Goal: Task Accomplishment & Management: Use online tool/utility

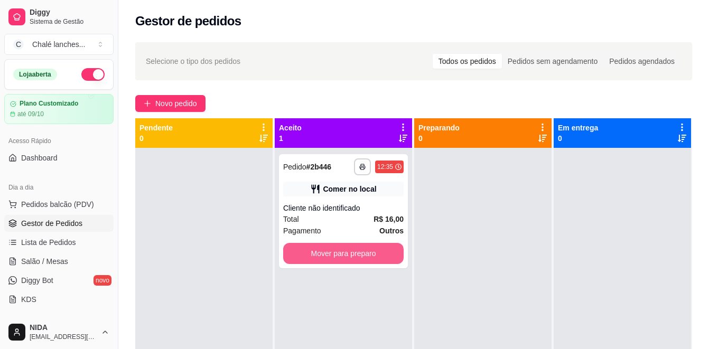
click at [367, 259] on button "Mover para preparo" at bounding box center [343, 253] width 120 height 21
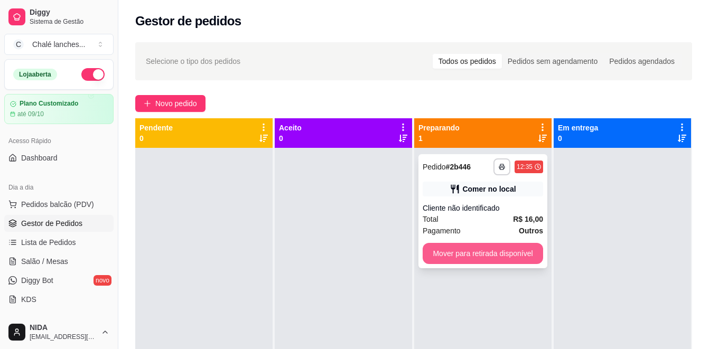
click at [470, 248] on button "Mover para retirada disponível" at bounding box center [483, 253] width 120 height 21
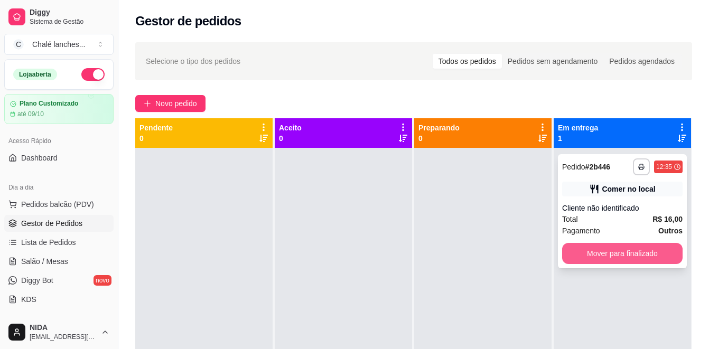
click at [642, 254] on button "Mover para finalizado" at bounding box center [622, 253] width 120 height 21
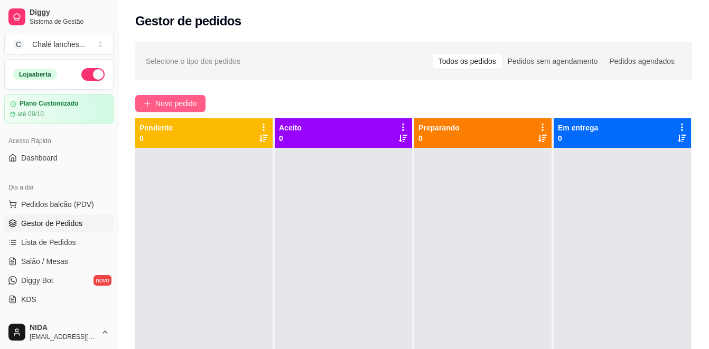
click at [192, 101] on span "Novo pedido" at bounding box center [176, 104] width 42 height 12
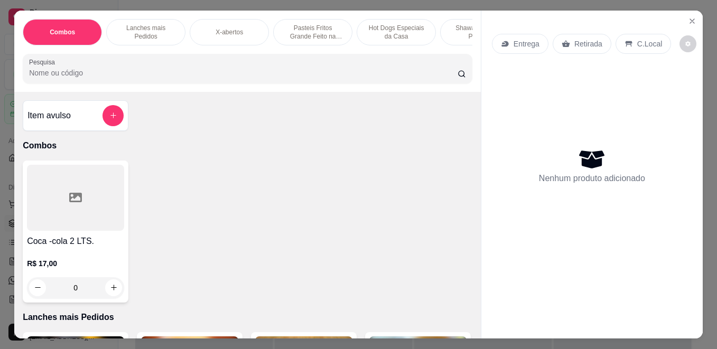
click at [310, 24] on p "Pasteis Fritos Grande Feito na Hora" at bounding box center [312, 32] width 61 height 17
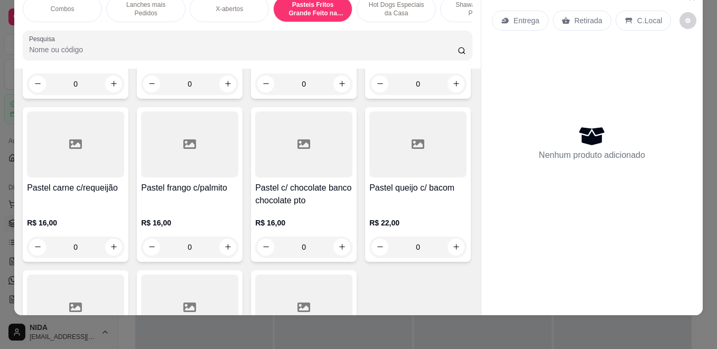
scroll to position [1633, 0]
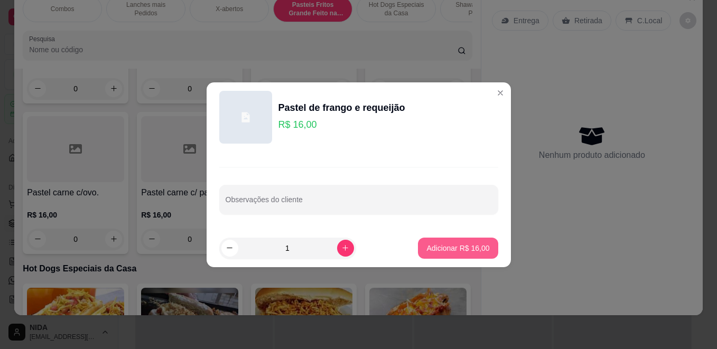
click at [461, 242] on button "Adicionar R$ 16,00" at bounding box center [458, 248] width 80 height 21
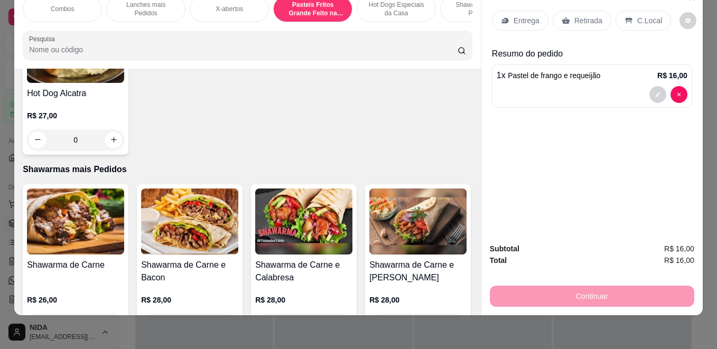
scroll to position [1844, 0]
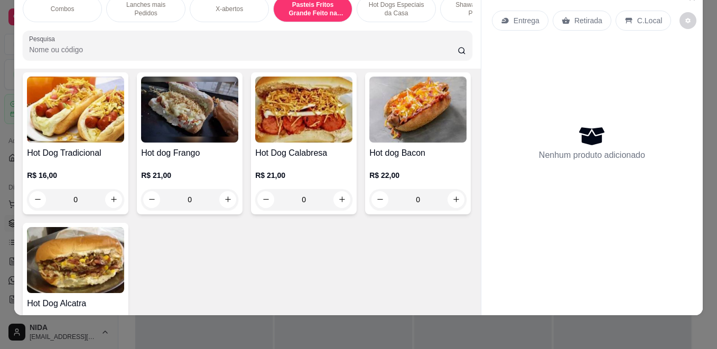
type input "0"
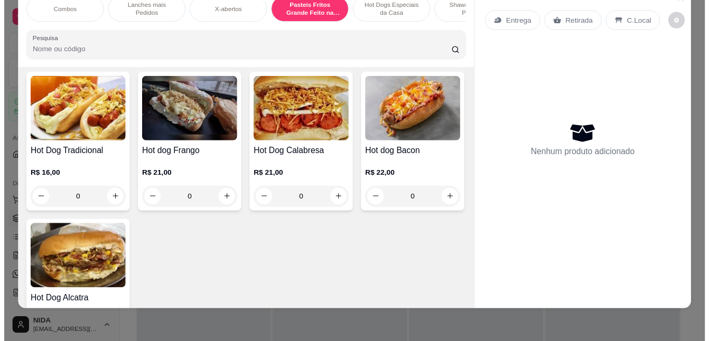
scroll to position [0, 0]
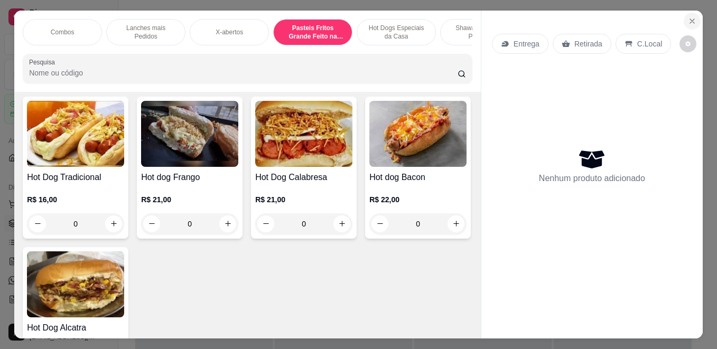
click at [691, 17] on icon "Close" at bounding box center [692, 21] width 8 height 8
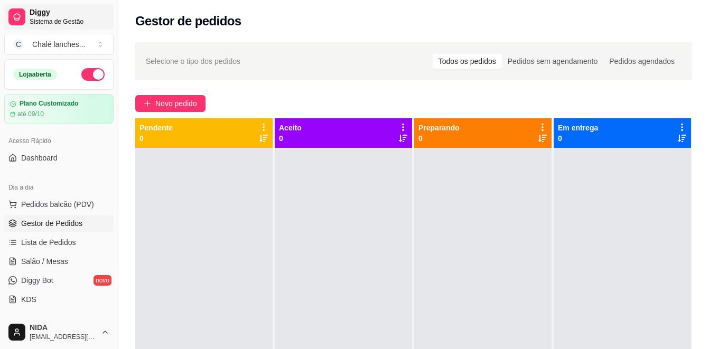
click at [39, 12] on span "Diggy" at bounding box center [70, 13] width 80 height 10
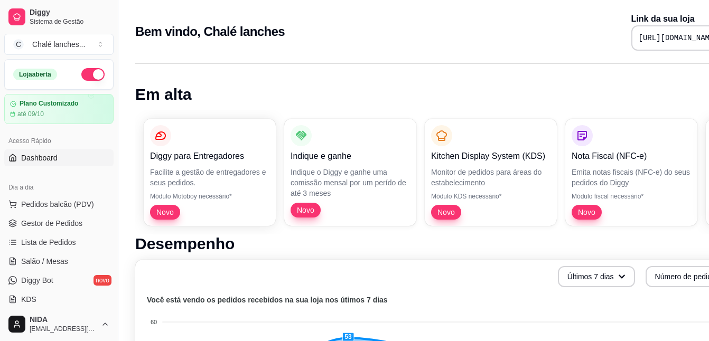
drag, startPoint x: 69, startPoint y: 22, endPoint x: 311, endPoint y: 17, distance: 241.6
click at [311, 15] on div "Bem vindo, [PERSON_NAME] lanches Link da sua loja [URL][DOMAIN_NAME]" at bounding box center [441, 32] width 612 height 38
click at [39, 40] on div "Chalé lanches ..." at bounding box center [58, 44] width 53 height 11
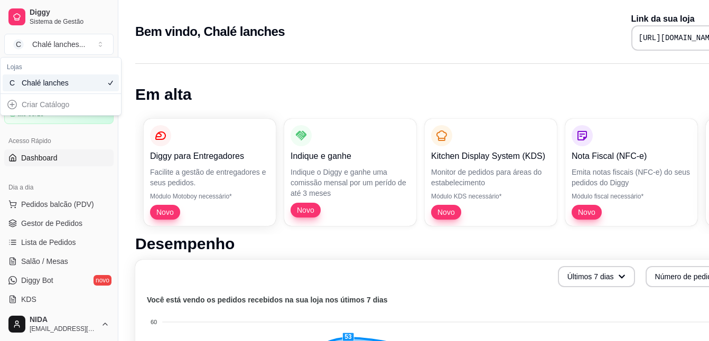
click at [43, 86] on div "Chalé lanches" at bounding box center [46, 83] width 48 height 11
